Goal: Information Seeking & Learning: Find specific fact

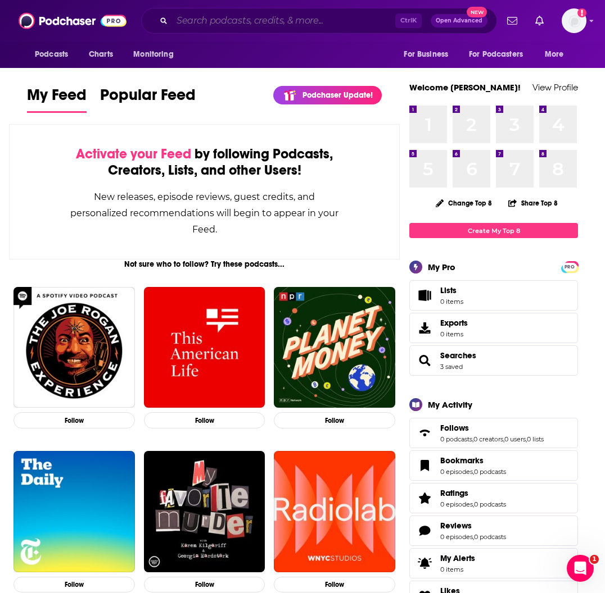
click at [205, 22] on input "Search podcasts, credits, & more..." at bounding box center [283, 21] width 223 height 18
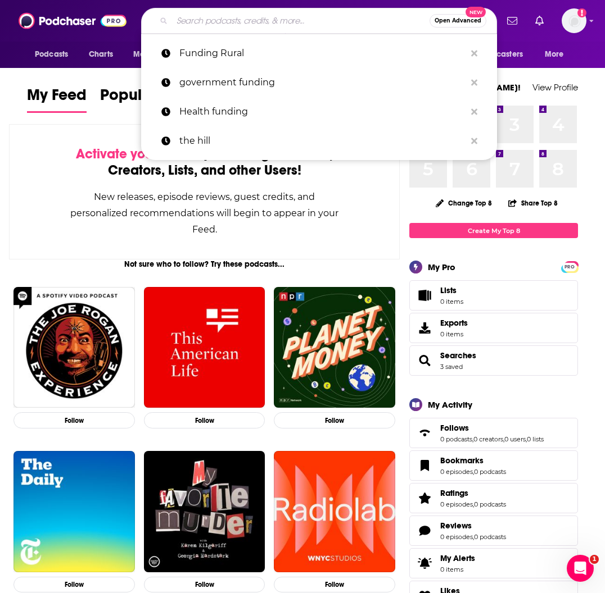
paste input "STAT News - Morning Rounds"
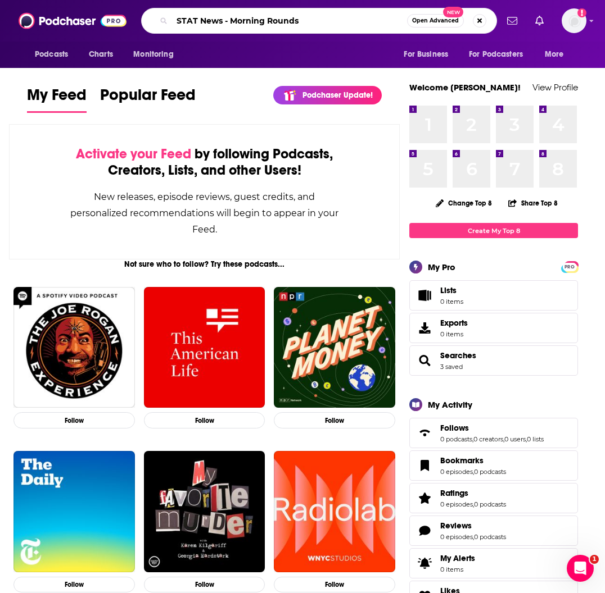
type input "STAT News - Morning Rounds"
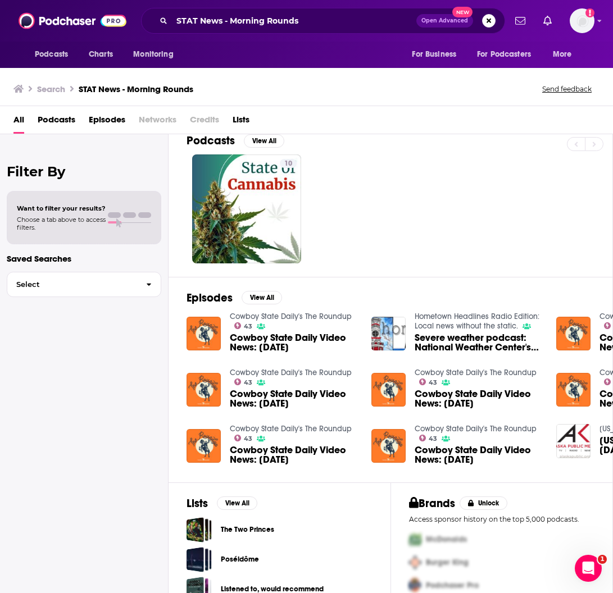
scroll to position [35, 0]
